Goal: Task Accomplishment & Management: Manage account settings

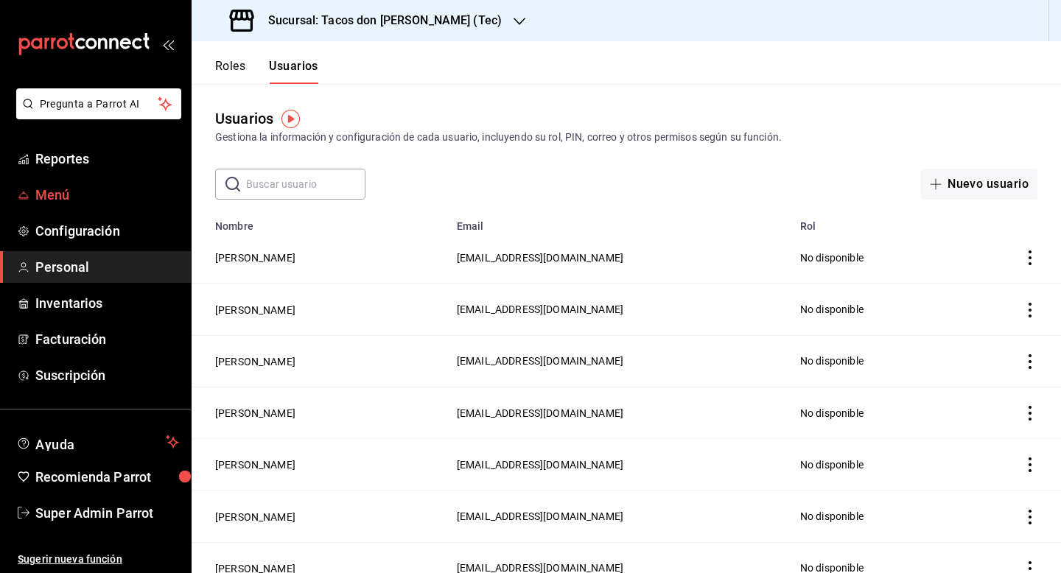
click at [72, 197] on span "Menú" at bounding box center [107, 195] width 144 height 20
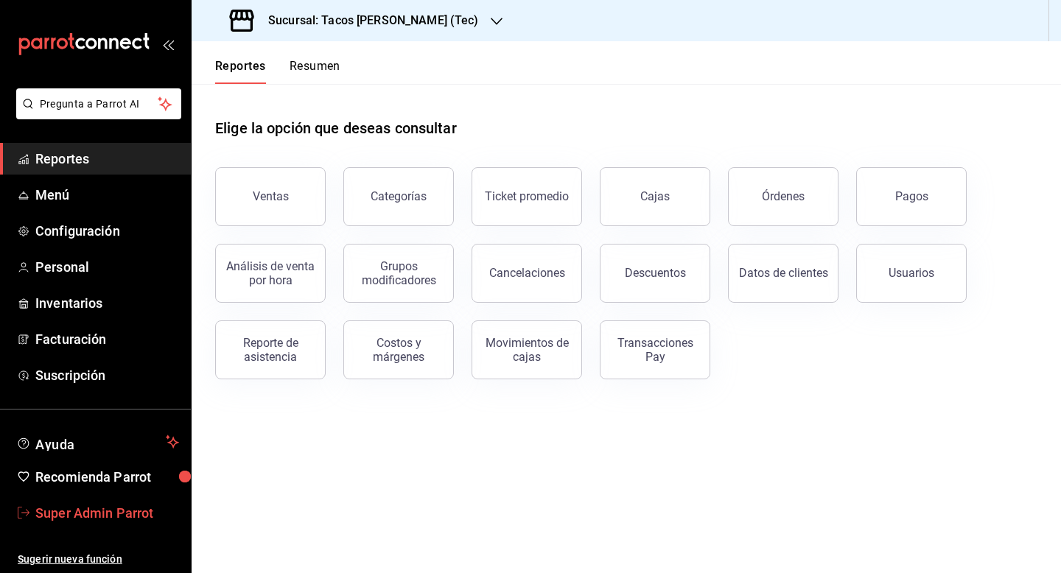
click at [102, 511] on span "Super Admin Parrot" at bounding box center [107, 513] width 144 height 20
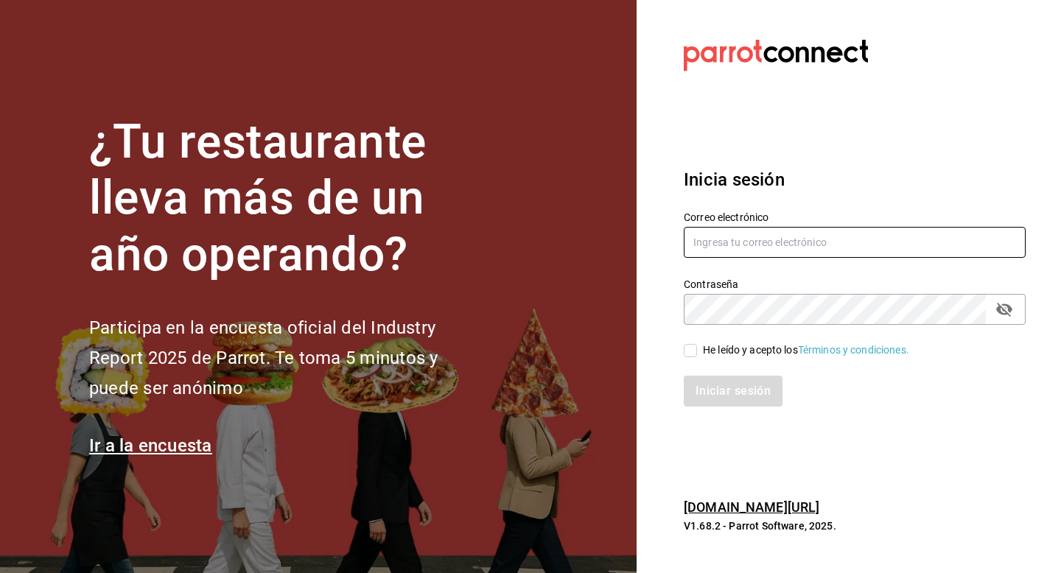
click at [689, 244] on input "text" at bounding box center [854, 242] width 342 height 31
type input "[EMAIL_ADDRESS][DOMAIN_NAME]"
click at [691, 352] on input "He leído y acepto los Términos y condiciones." at bounding box center [689, 350] width 13 height 13
checkbox input "true"
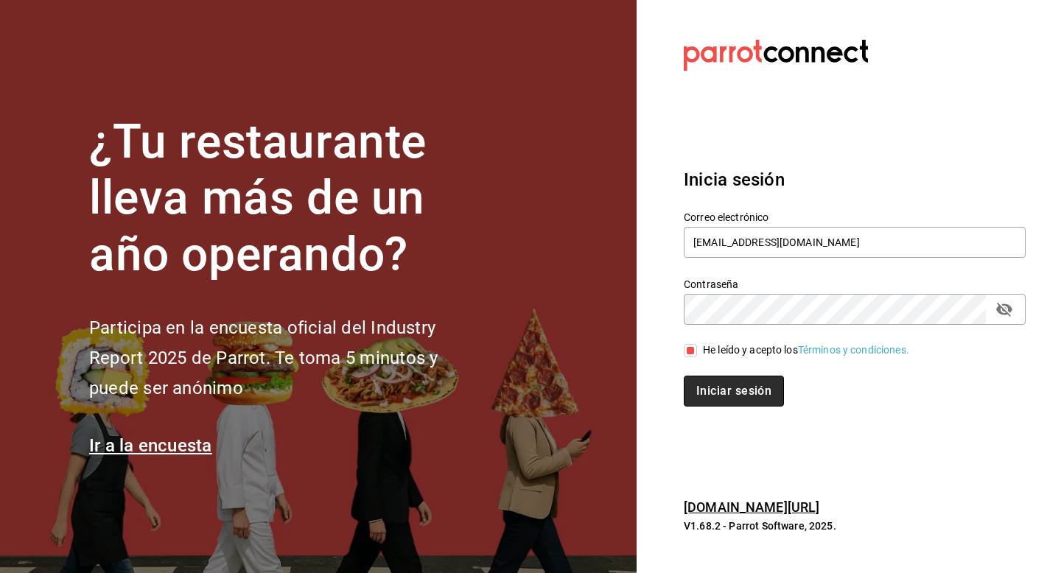
click at [691, 378] on button "Iniciar sesión" at bounding box center [733, 391] width 100 height 31
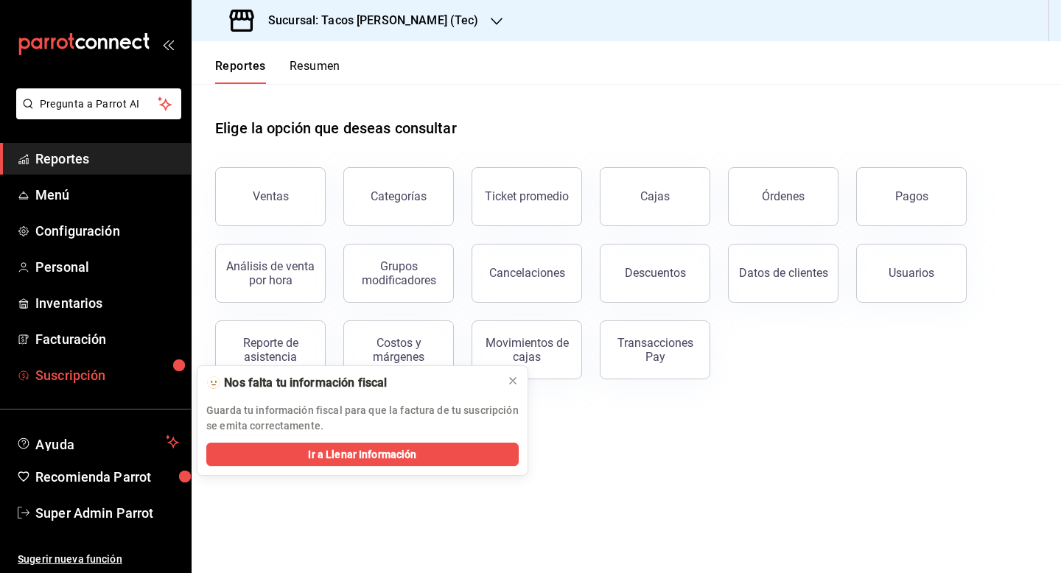
click at [120, 360] on link "Suscripción" at bounding box center [95, 375] width 191 height 32
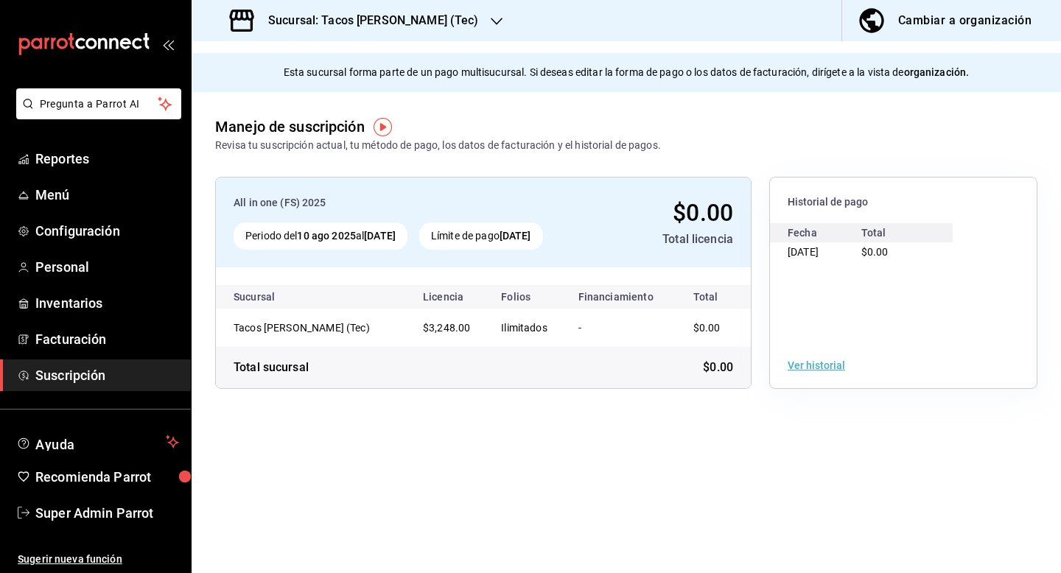
click at [407, 18] on h3 "Sucursal: Tacos don [PERSON_NAME] (Tec)" at bounding box center [367, 21] width 222 height 18
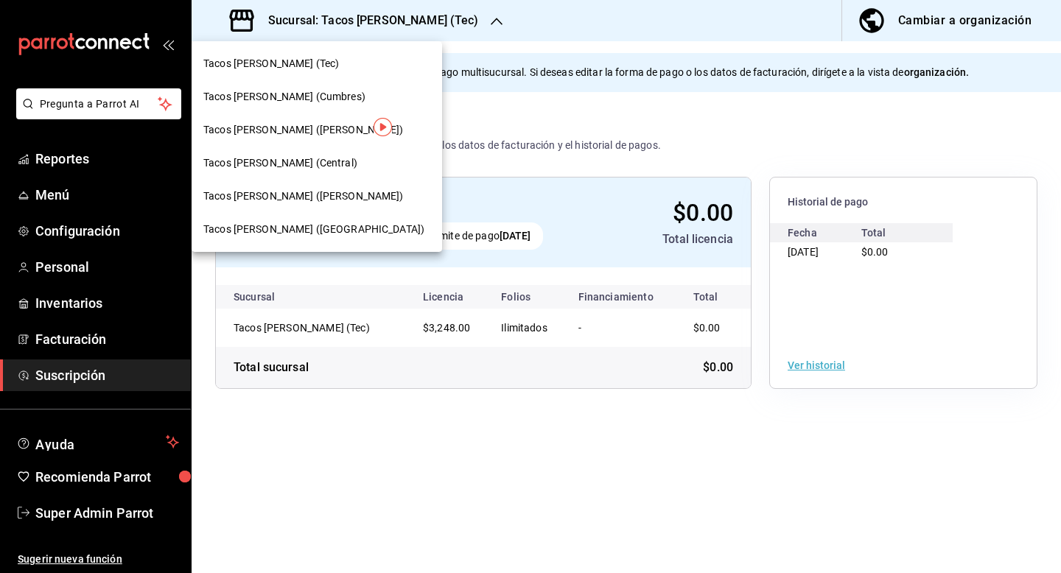
click at [314, 205] on div "Tacos don Pedro (Escobedo)" at bounding box center [316, 196] width 250 height 33
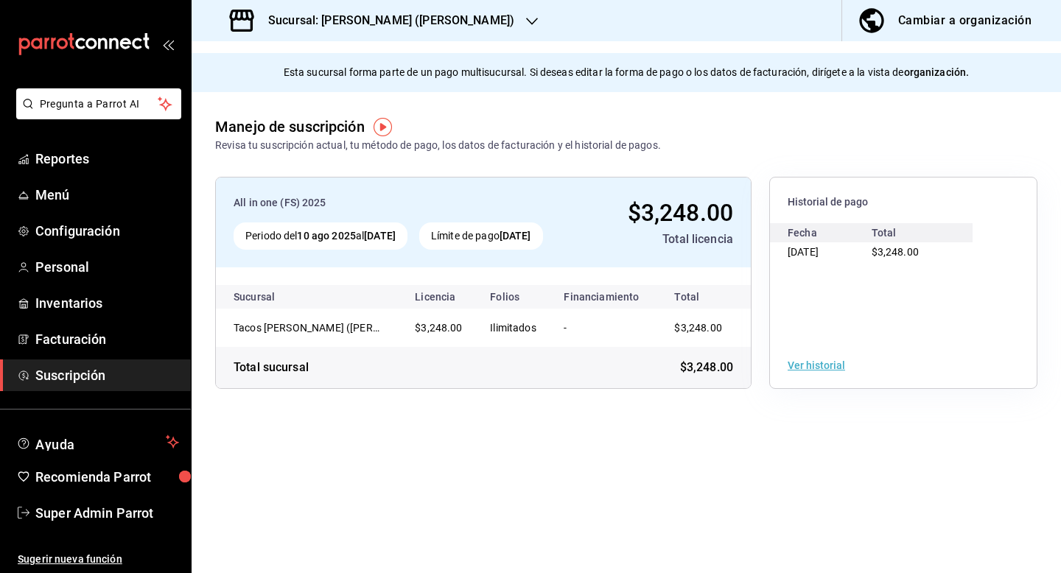
click at [357, 32] on div "Sucursal: Tacos don Pedro (Escobedo)" at bounding box center [373, 20] width 340 height 41
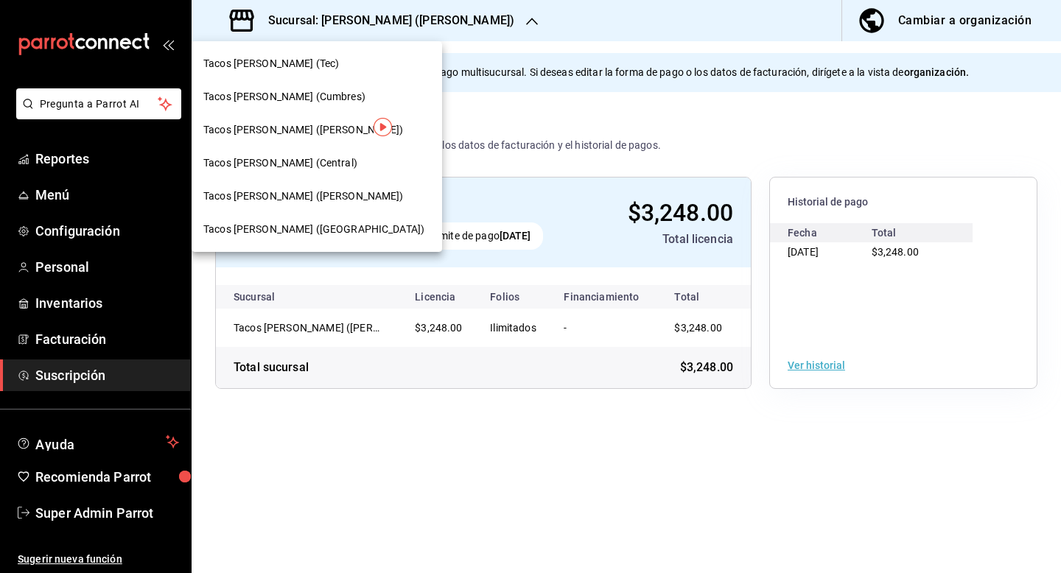
click at [305, 224] on span "Tacos don Pedro (Cordillera)" at bounding box center [313, 229] width 221 height 15
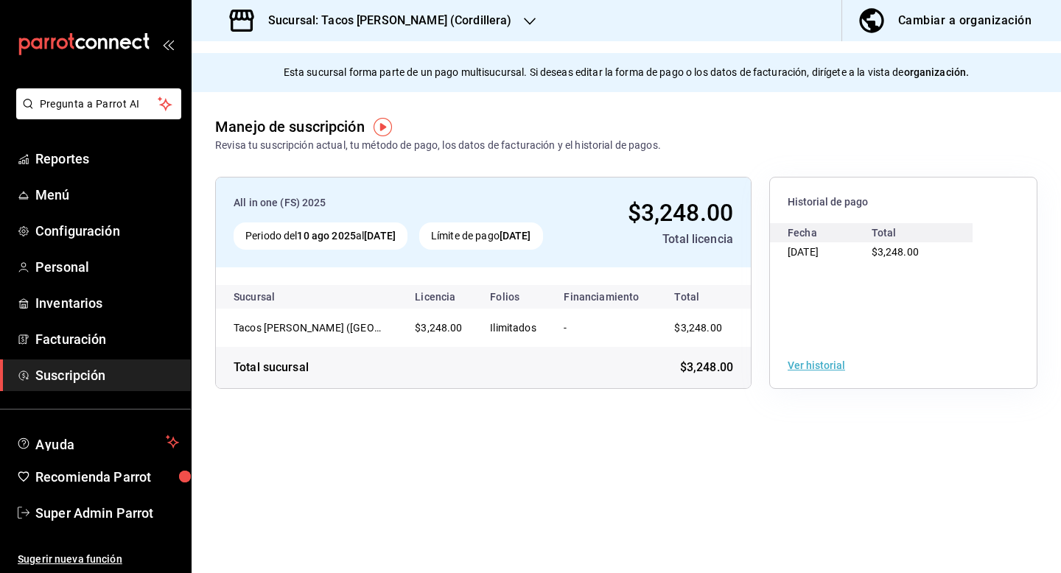
click at [416, 11] on div "Sucursal: Tacos don Pedro (Cordillera)" at bounding box center [372, 20] width 338 height 41
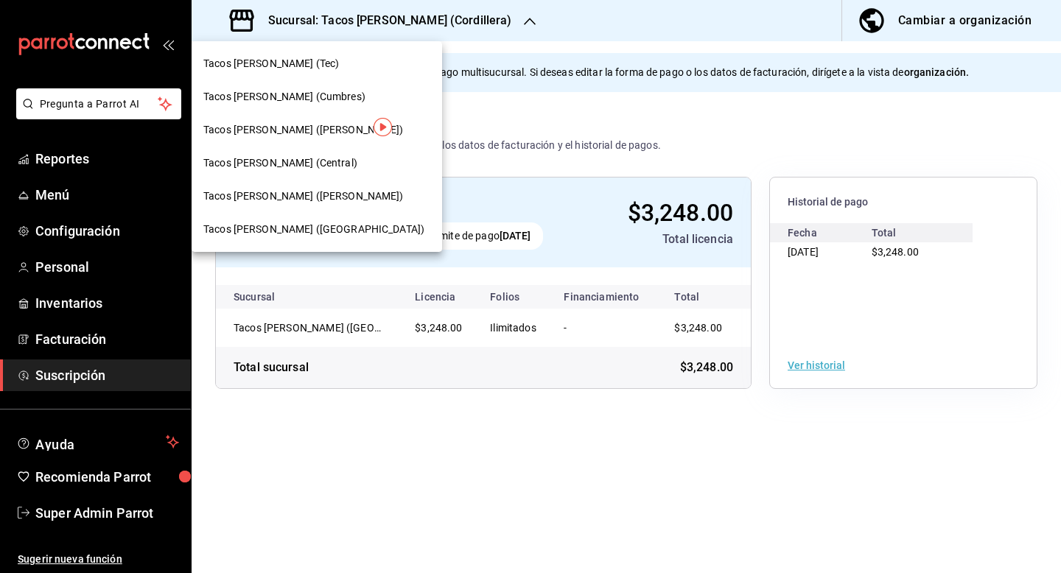
click at [320, 164] on span "Tacos Don Pedro (Central)" at bounding box center [280, 162] width 154 height 15
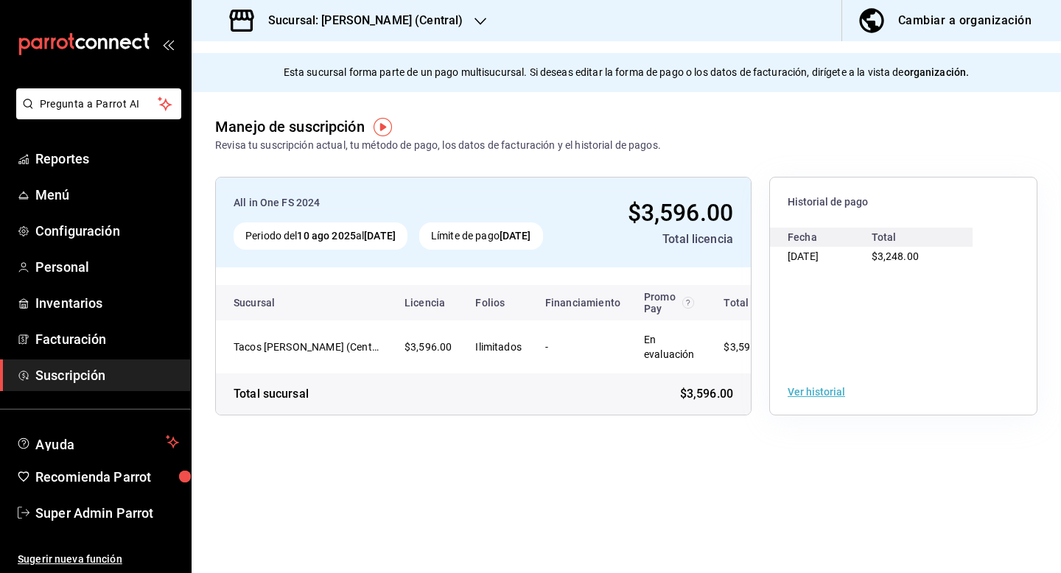
click at [902, 27] on div "Cambiar a organización" at bounding box center [964, 20] width 133 height 21
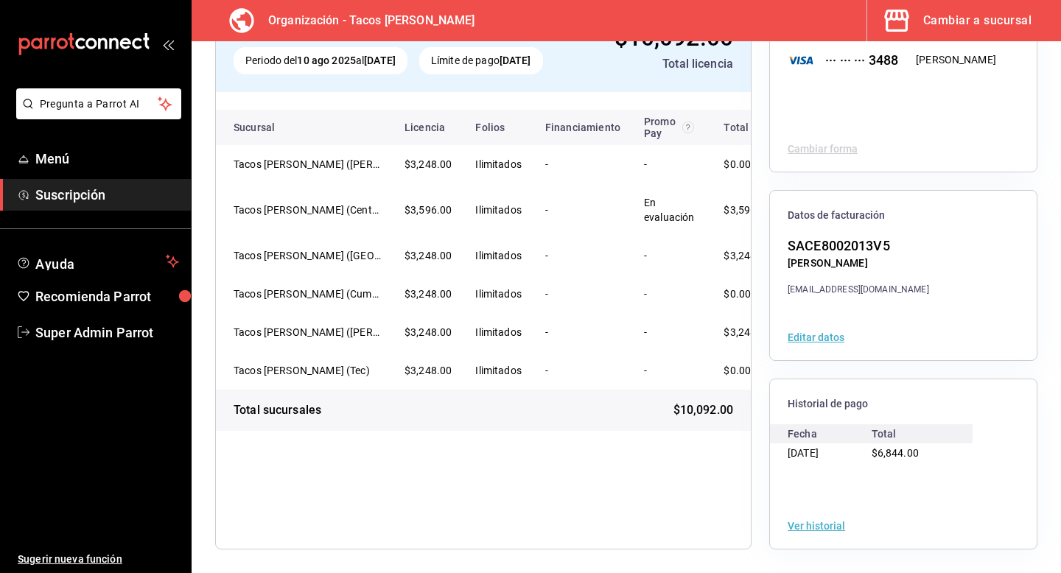
click at [793, 524] on button "Ver historial" at bounding box center [815, 526] width 57 height 10
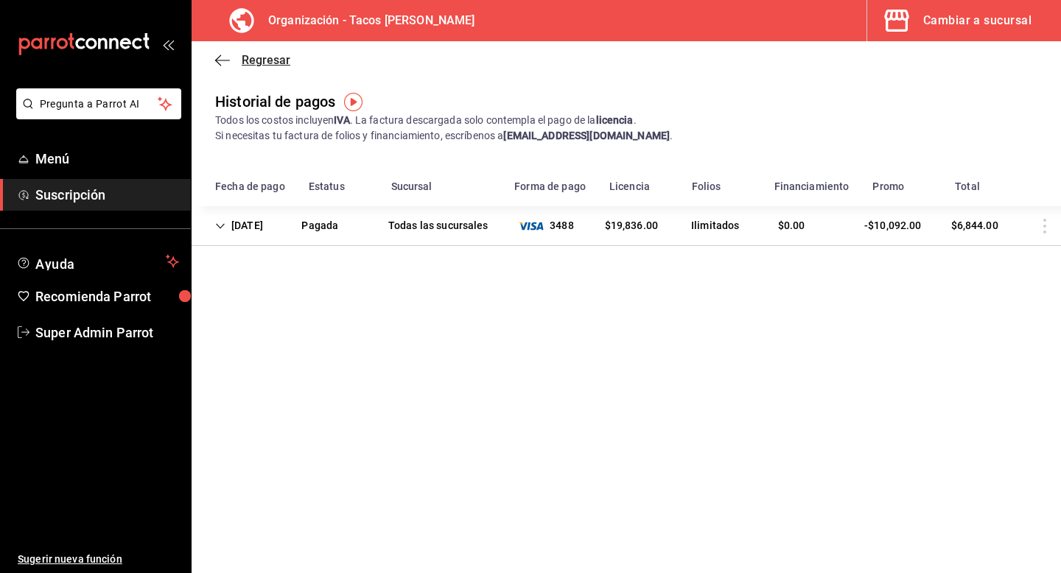
click at [249, 55] on span "Regresar" at bounding box center [266, 60] width 49 height 14
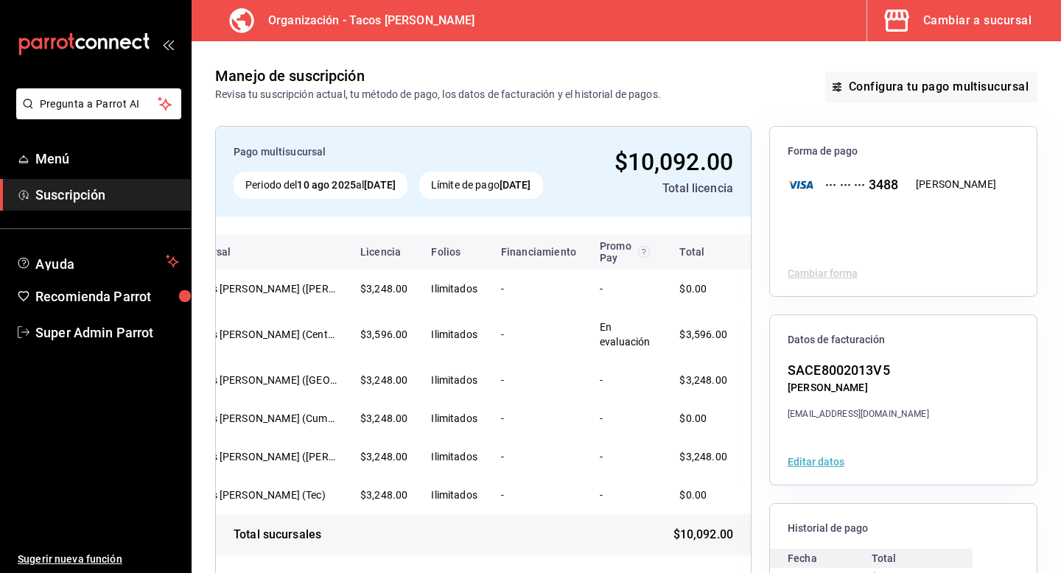
scroll to position [124, 0]
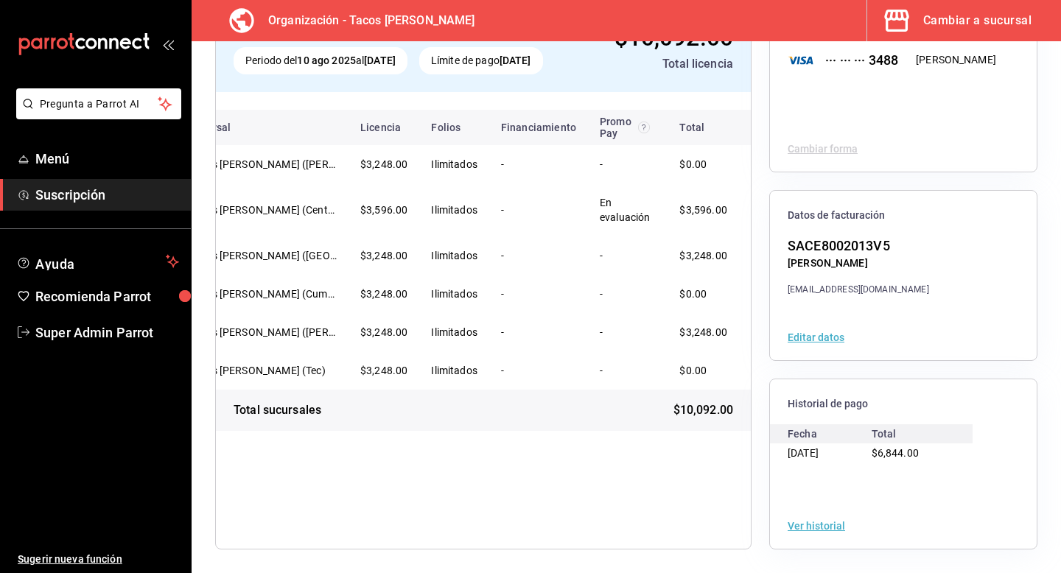
click at [904, 24] on icon "button" at bounding box center [896, 20] width 29 height 29
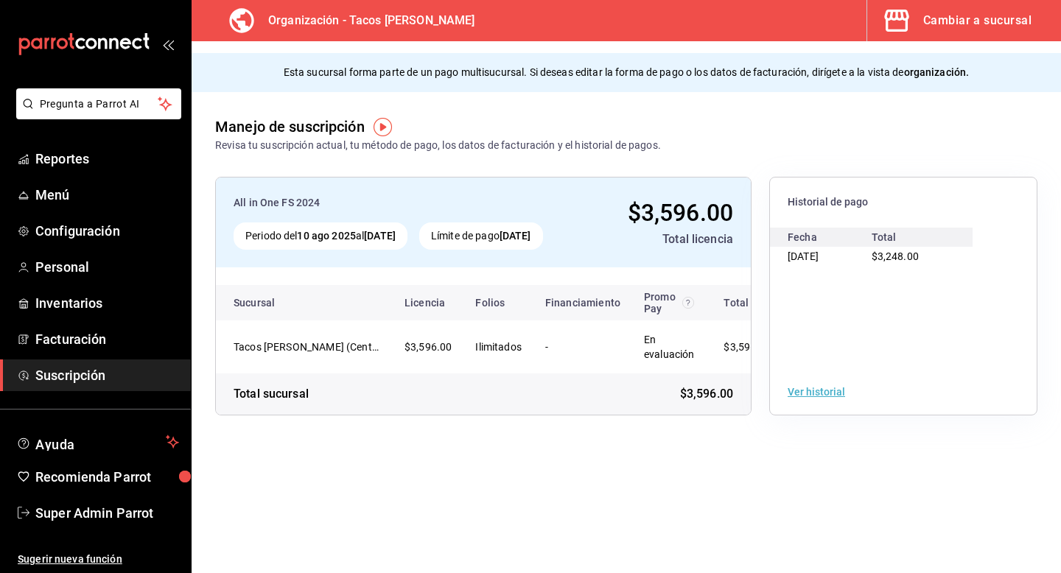
click at [906, 34] on icon "button" at bounding box center [896, 20] width 29 height 29
click at [929, 22] on div "Cambiar a sucursal" at bounding box center [977, 20] width 108 height 21
